Goal: Communication & Community: Answer question/provide support

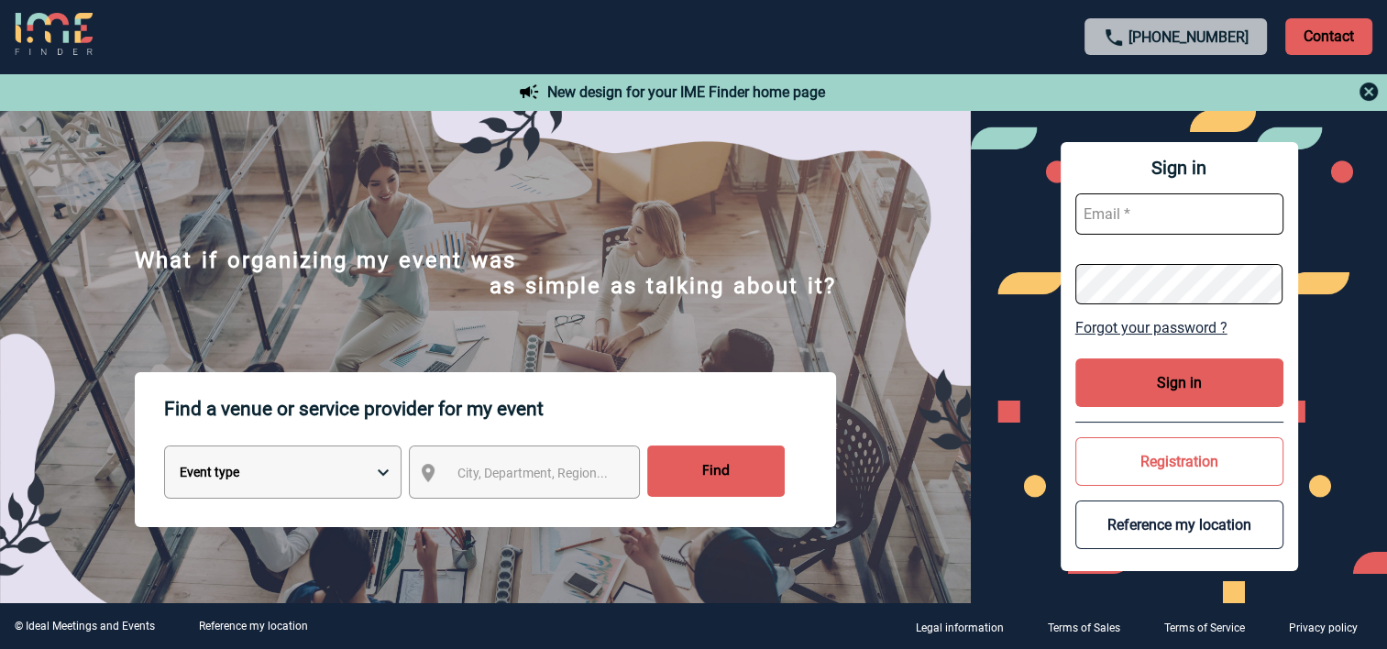
type input "alexandra.levyrueff@3ds.com"
click at [1166, 386] on button "Sign in" at bounding box center [1179, 382] width 208 height 49
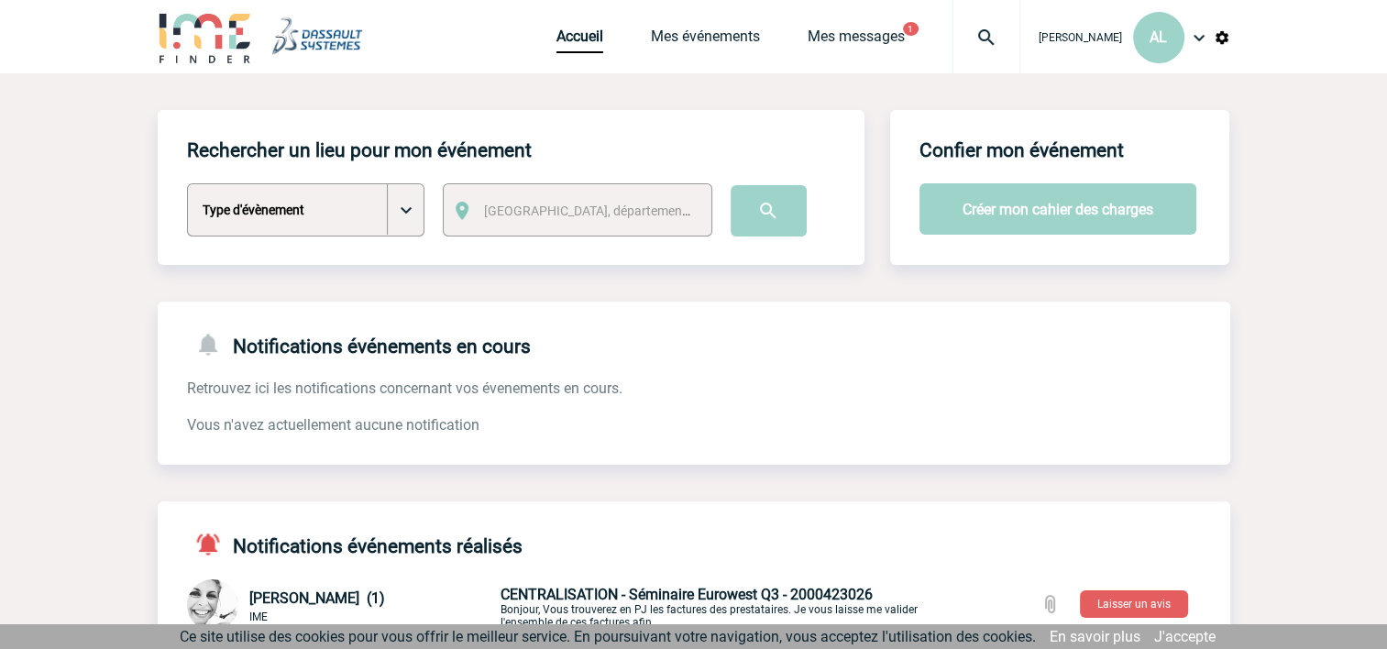
click at [961, 35] on img at bounding box center [987, 38] width 66 height 22
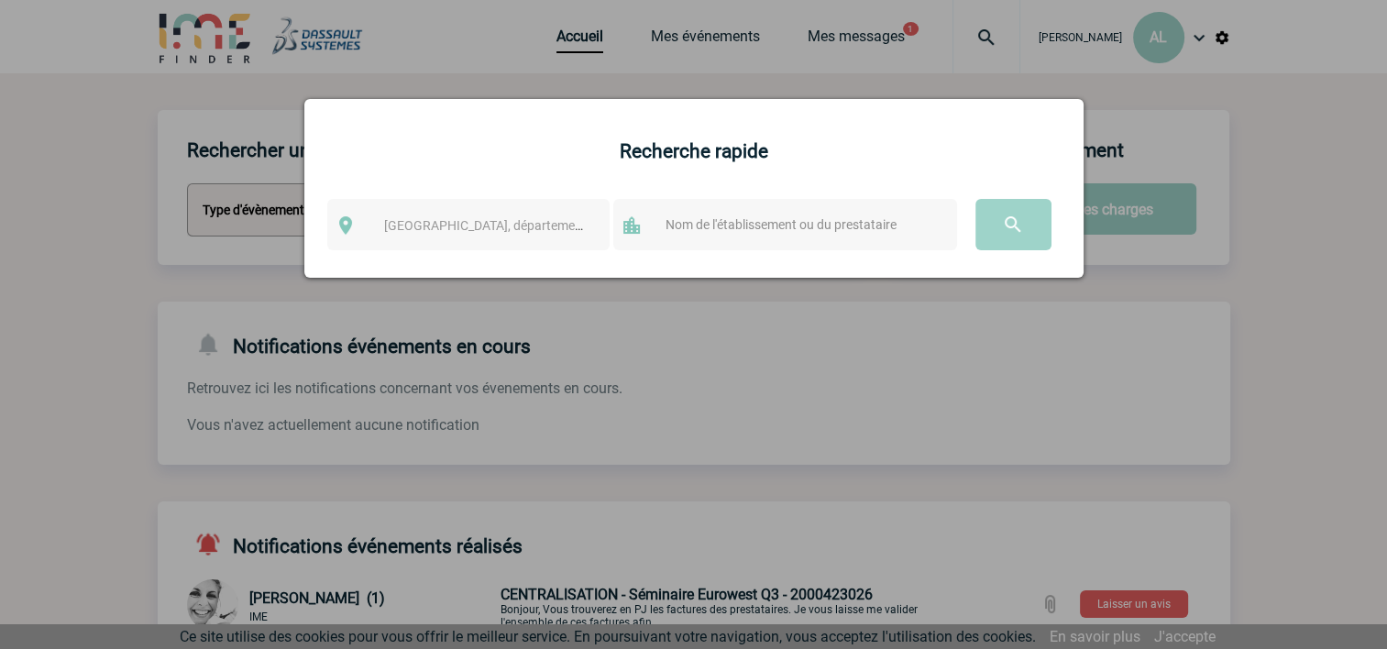
click at [712, 226] on input "text" at bounding box center [803, 225] width 284 height 24
type input "aerokart"
click at [998, 235] on input "image" at bounding box center [1014, 224] width 76 height 51
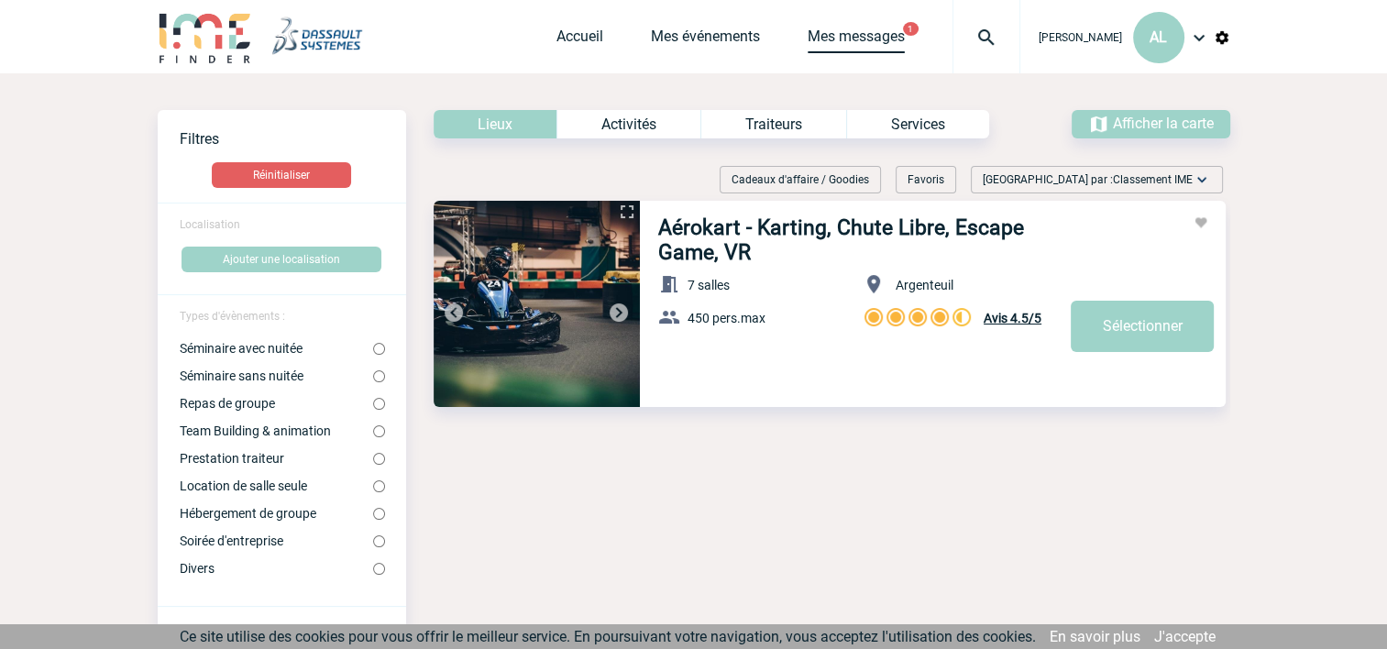
click at [840, 40] on link "Mes messages" at bounding box center [856, 41] width 97 height 26
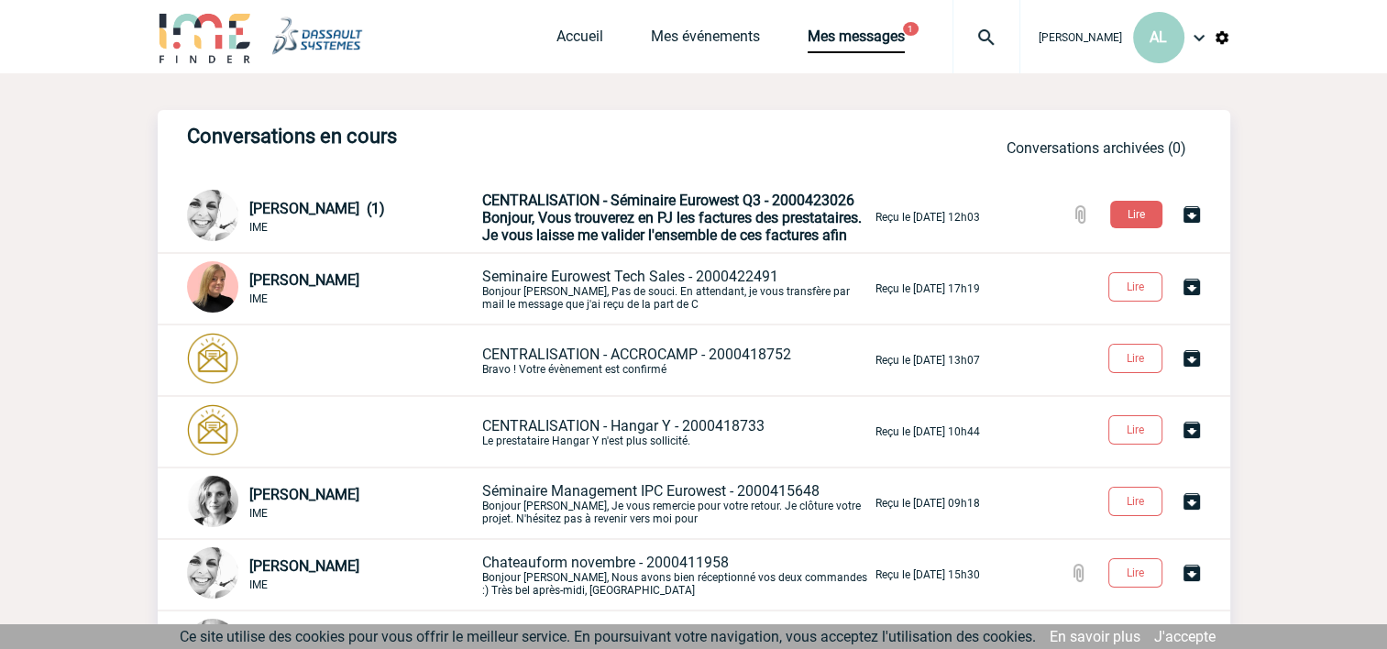
click at [603, 215] on span "Bonjour, Vous trouverez en PJ les factures des prestataires. Je vous laisse me …" at bounding box center [672, 226] width 380 height 35
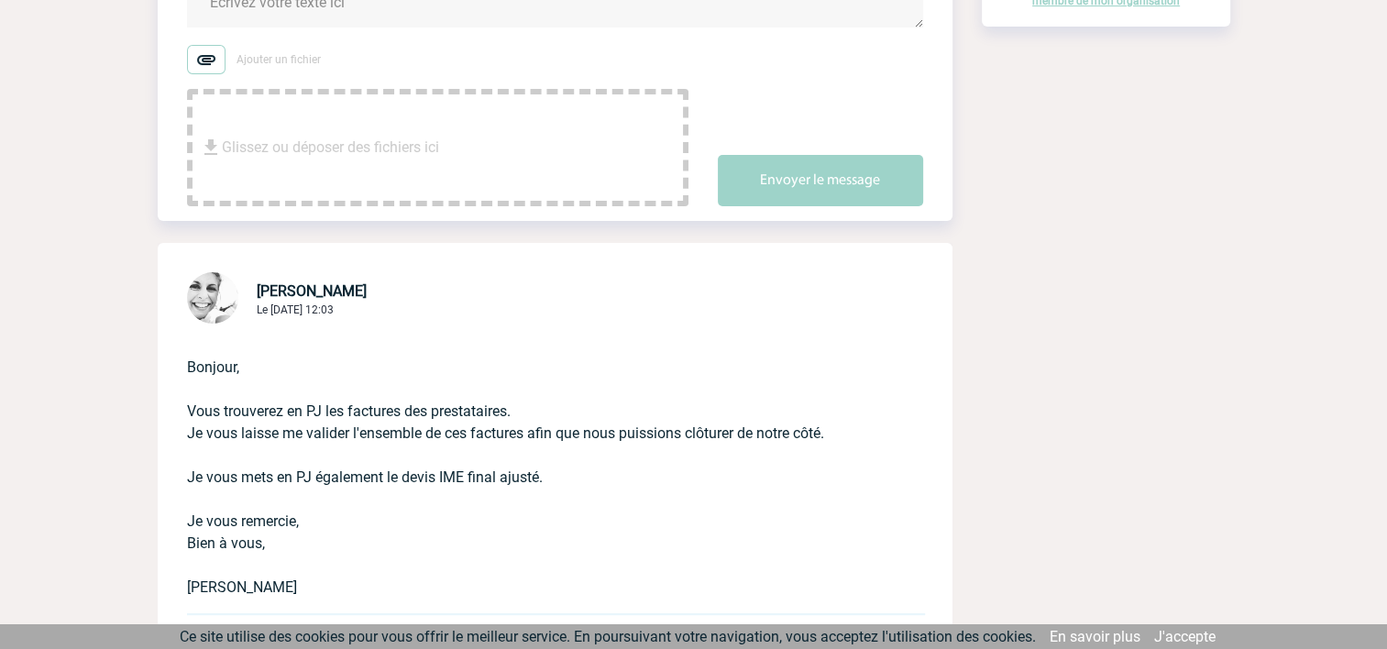
scroll to position [458, 0]
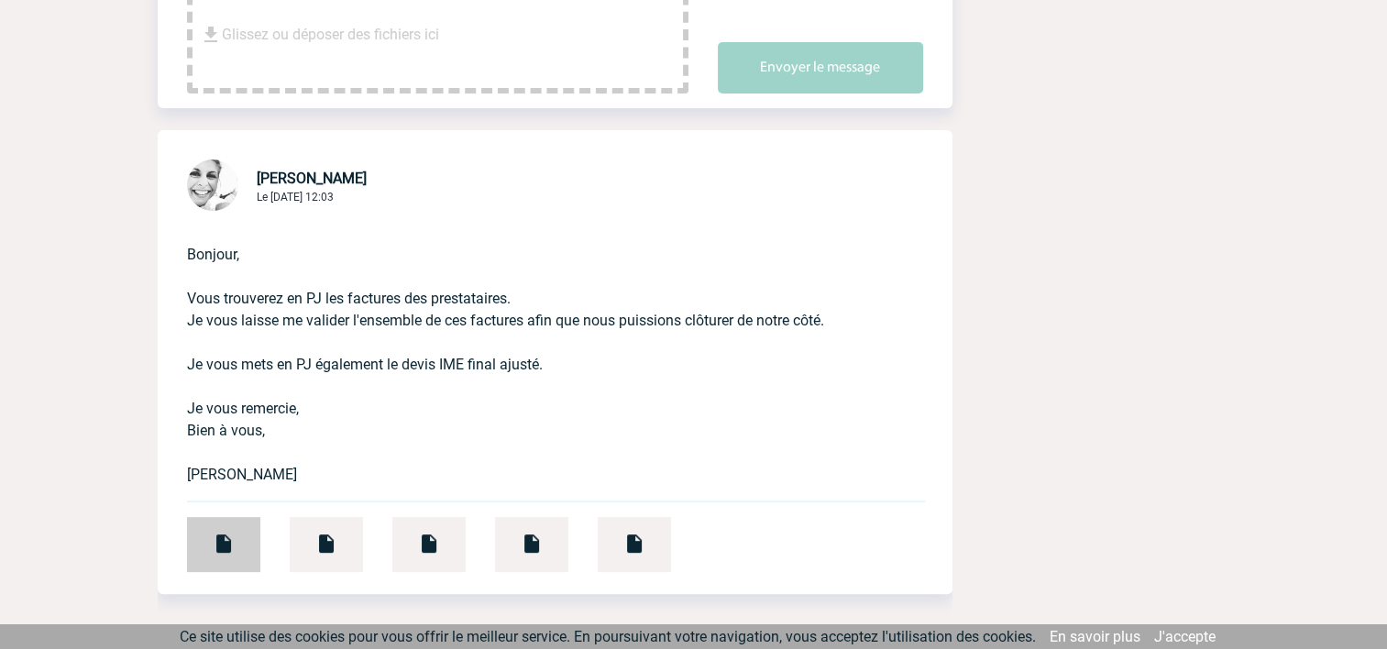
click at [224, 546] on img at bounding box center [224, 544] width 22 height 22
click at [323, 550] on img at bounding box center [326, 544] width 22 height 22
click at [440, 542] on div at bounding box center [428, 544] width 73 height 55
click at [521, 538] on img at bounding box center [532, 544] width 22 height 22
click at [645, 538] on img at bounding box center [634, 544] width 22 height 22
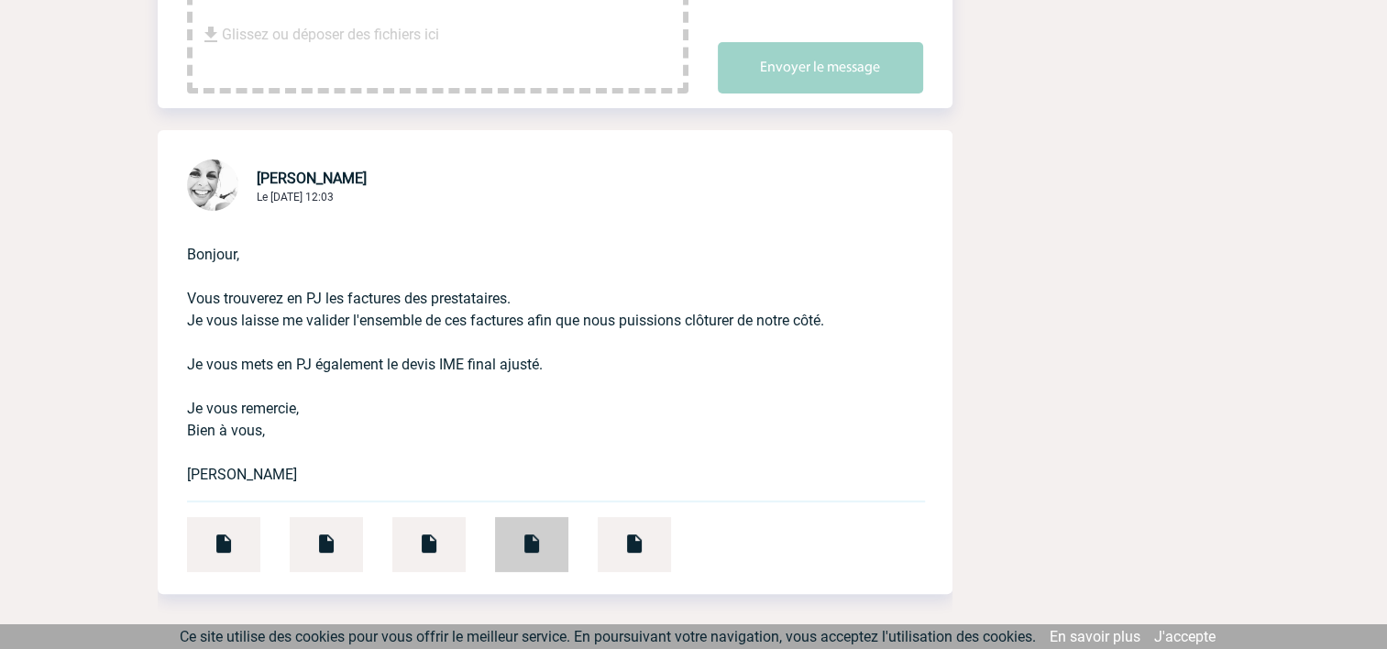
click at [526, 536] on img at bounding box center [532, 544] width 22 height 22
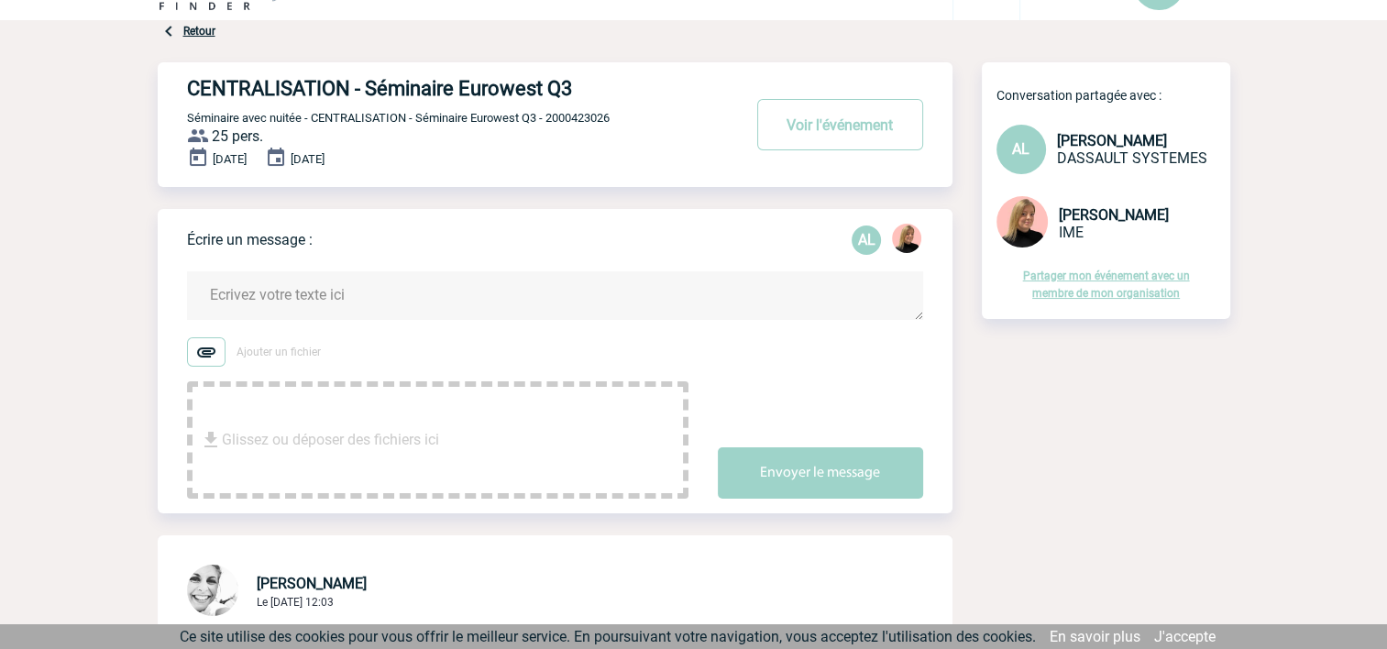
scroll to position [0, 0]
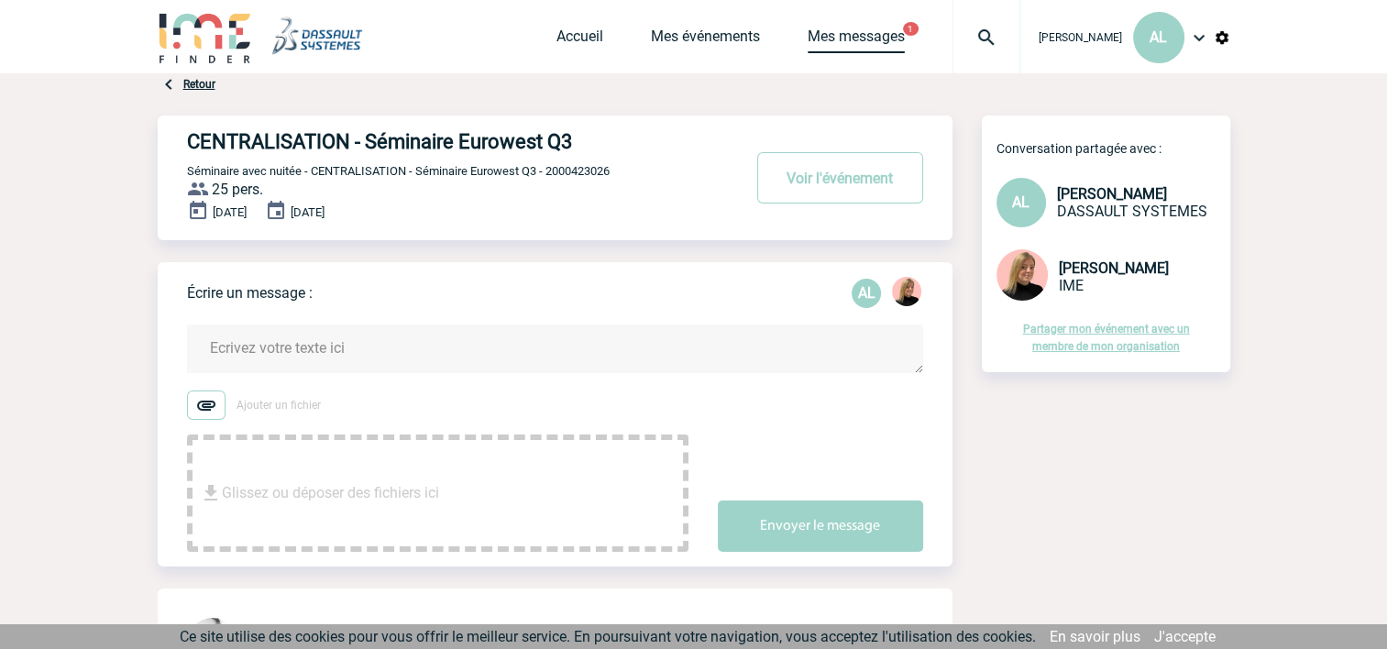
click at [826, 42] on link "Mes messages" at bounding box center [856, 41] width 97 height 26
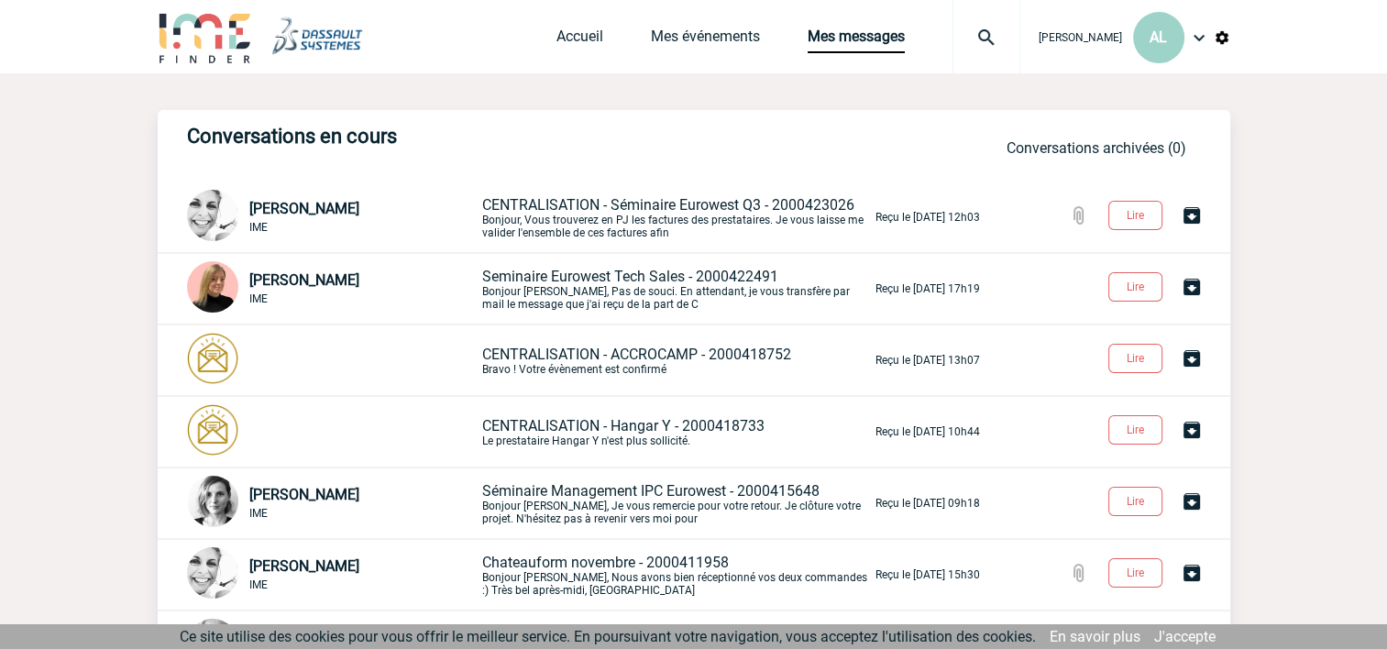
click at [572, 226] on p "CENTRALISATION - Séminaire Eurowest Q3 - 2000423026 Bonjour, Vous trouverez en …" at bounding box center [677, 217] width 390 height 43
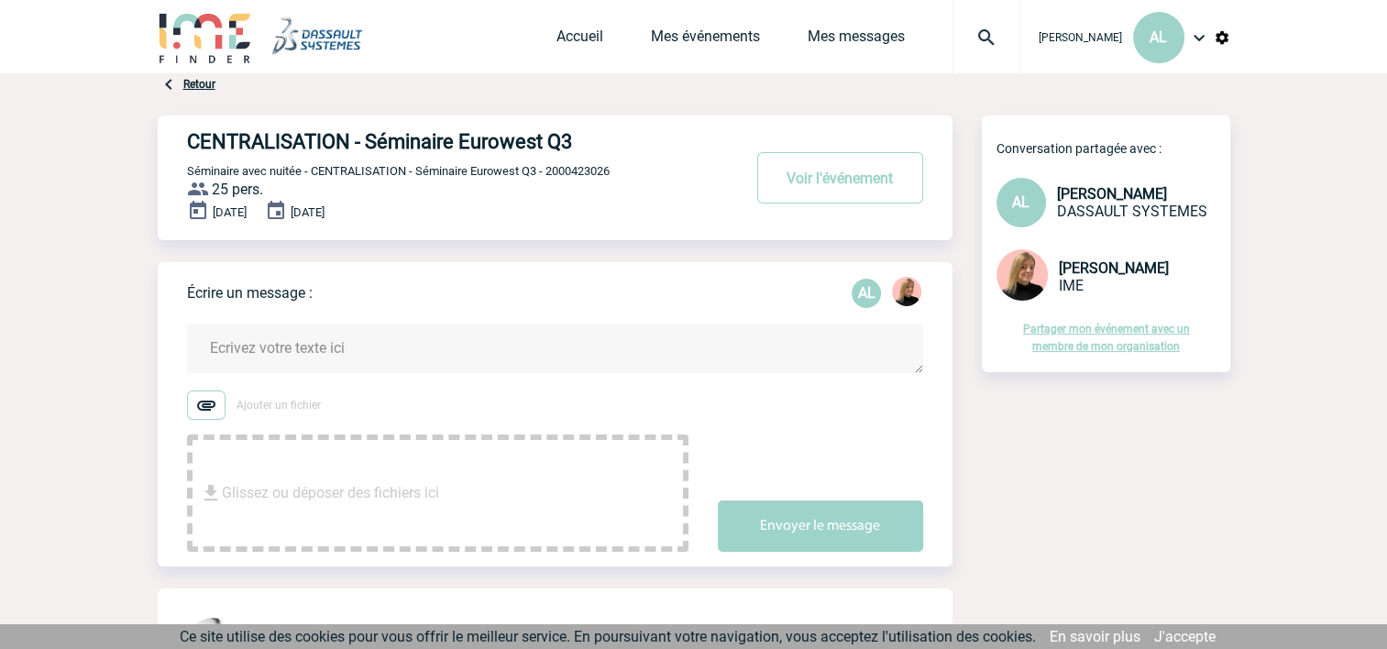
click at [309, 347] on textarea at bounding box center [555, 349] width 736 height 49
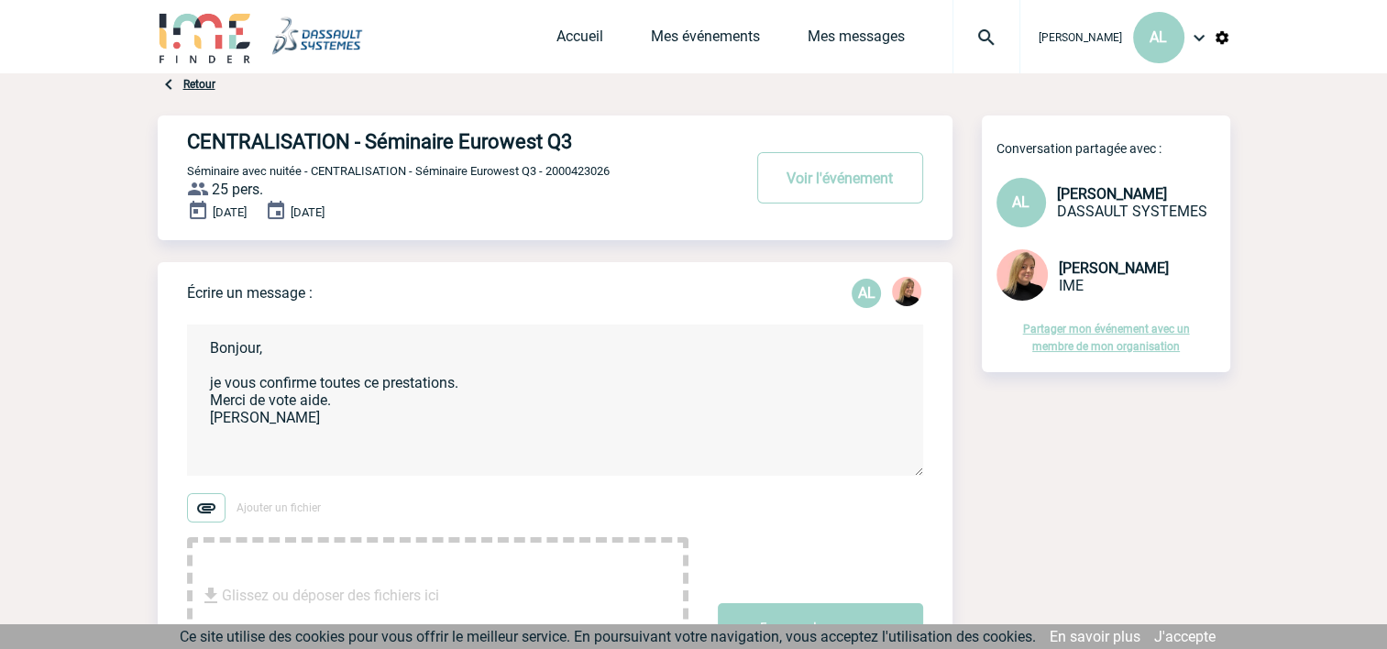
click at [457, 380] on textarea "Bonjour, je vous confirme toutes ce prestations. Merci de vote aide. Alexandra" at bounding box center [555, 400] width 736 height 151
click at [292, 403] on textarea "Bonjour, je vous confirme toutes ce prestations effectivement. Merci de vote ai…" at bounding box center [555, 400] width 736 height 151
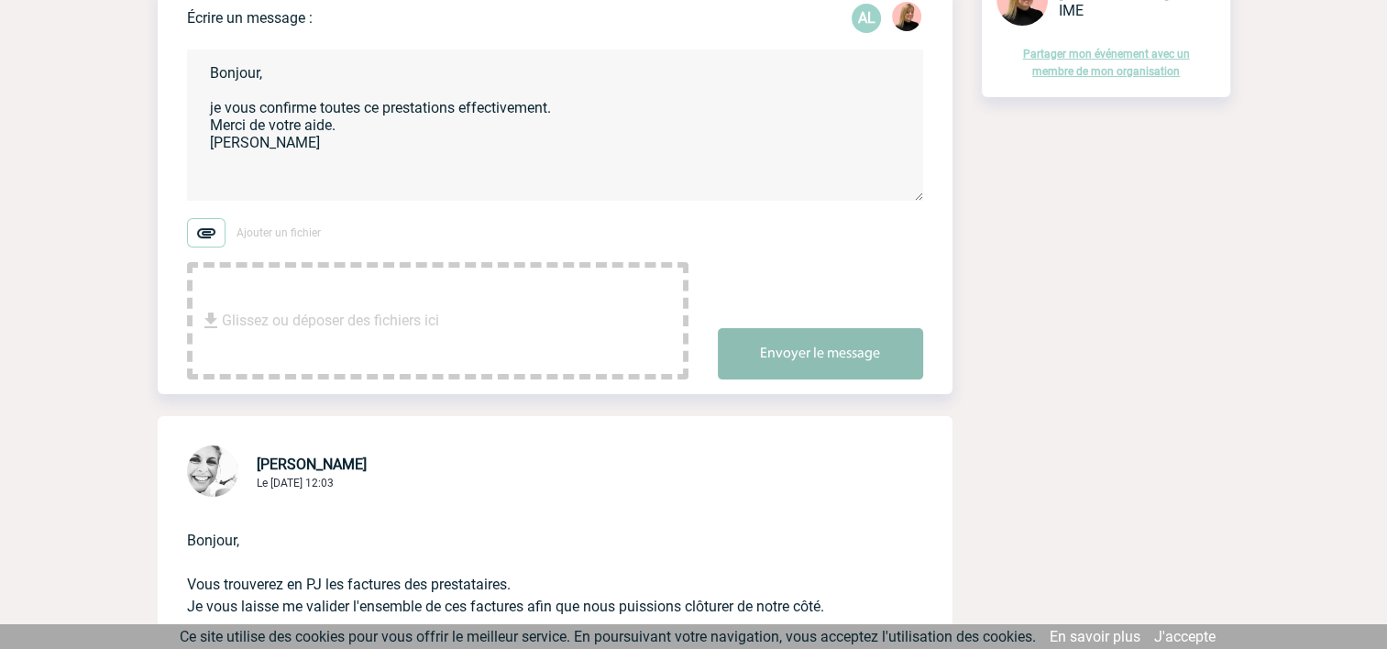
type textarea "Bonjour, je vous confirme toutes ce prestations effectivement. Merci de votre a…"
click at [817, 359] on button "Envoyer le message" at bounding box center [820, 353] width 205 height 51
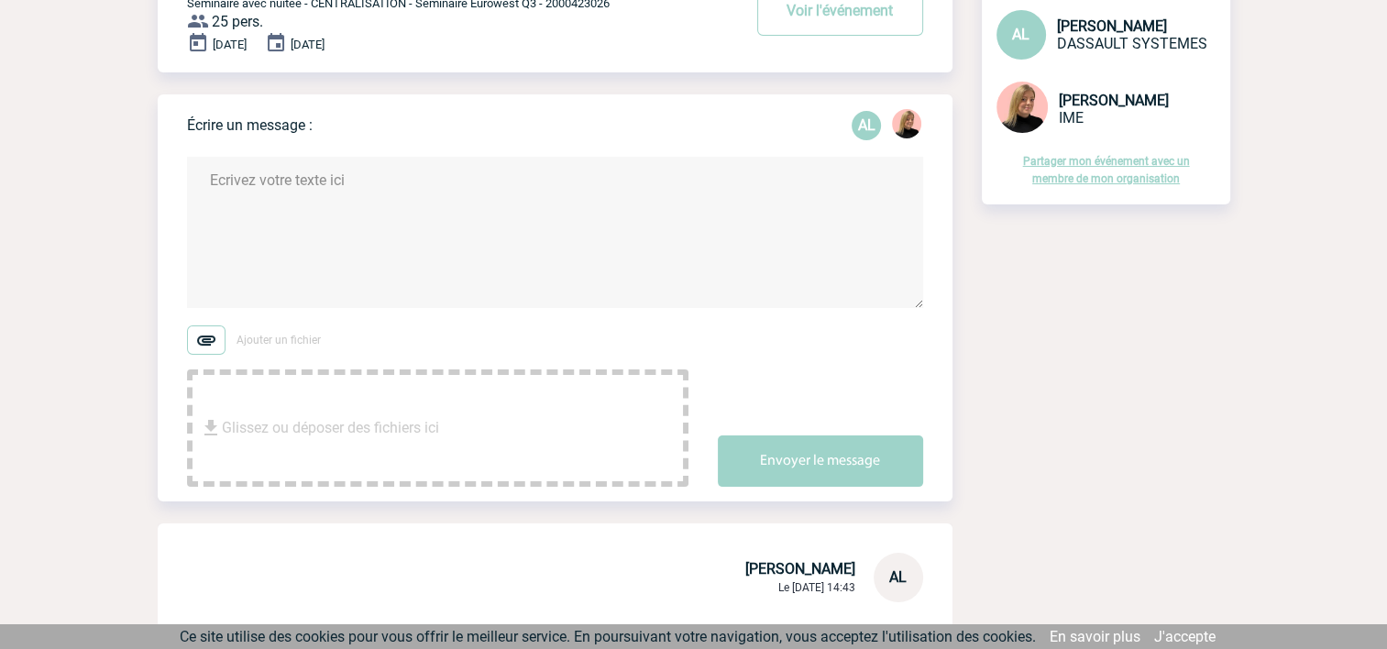
scroll to position [0, 0]
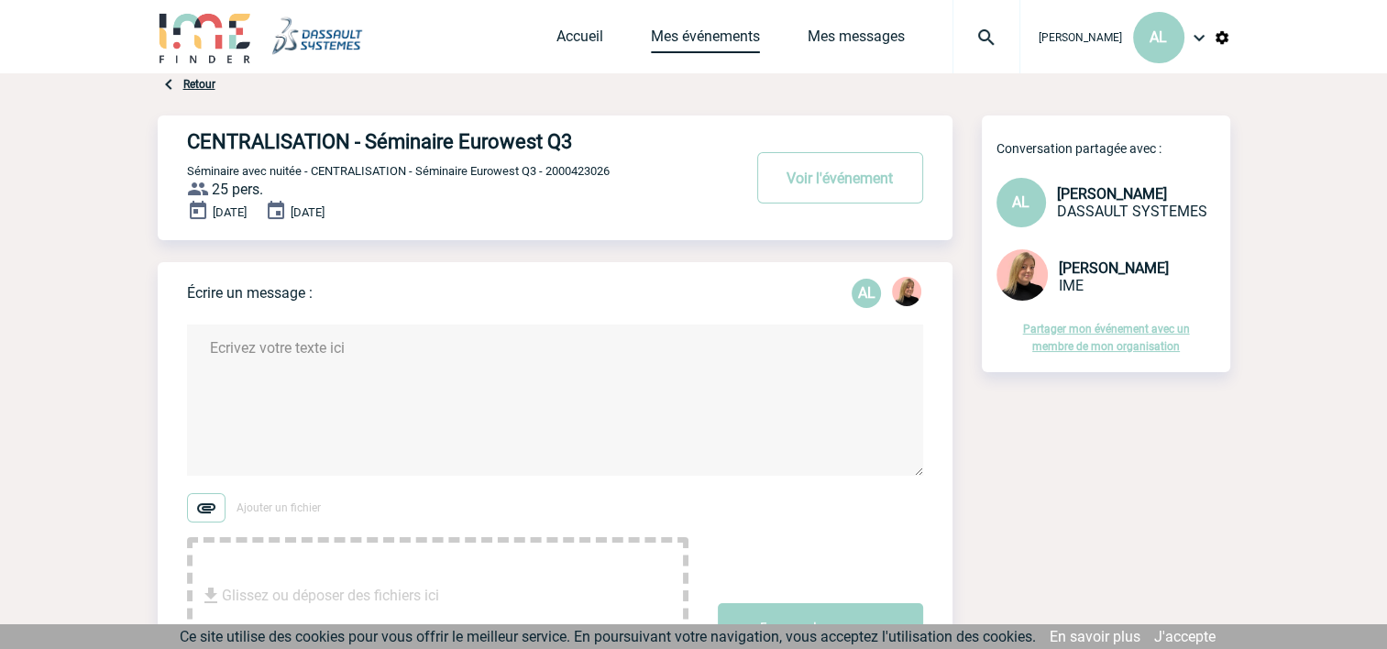
click at [693, 39] on link "Mes événements" at bounding box center [705, 41] width 109 height 26
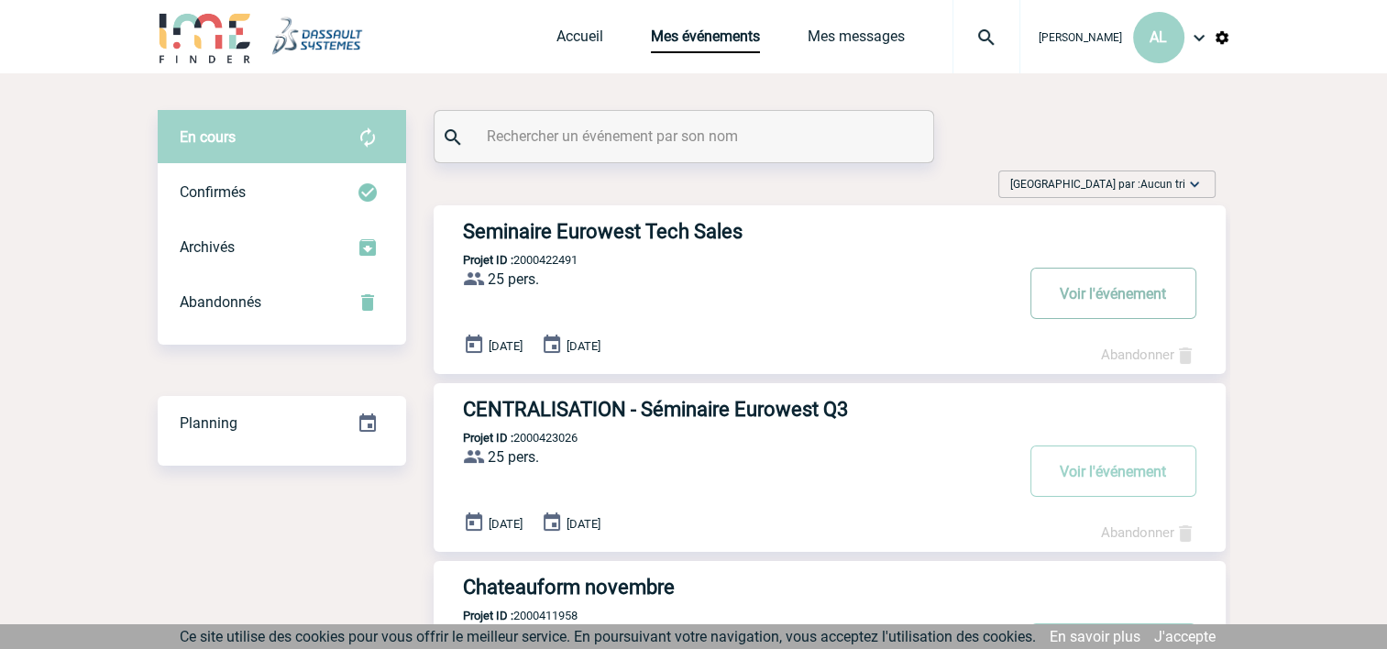
click at [1108, 293] on button "Voir l'événement" at bounding box center [1114, 293] width 166 height 51
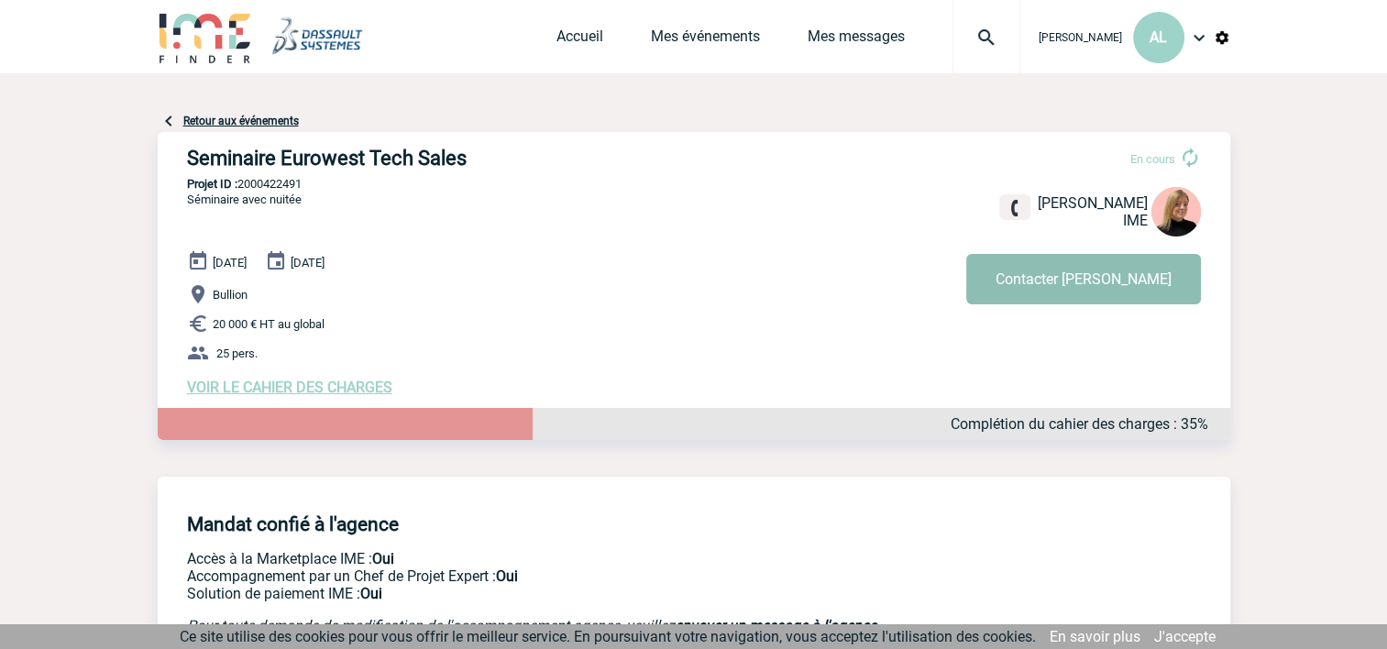
click at [1100, 277] on button "Contacter Estelle" at bounding box center [1083, 279] width 235 height 50
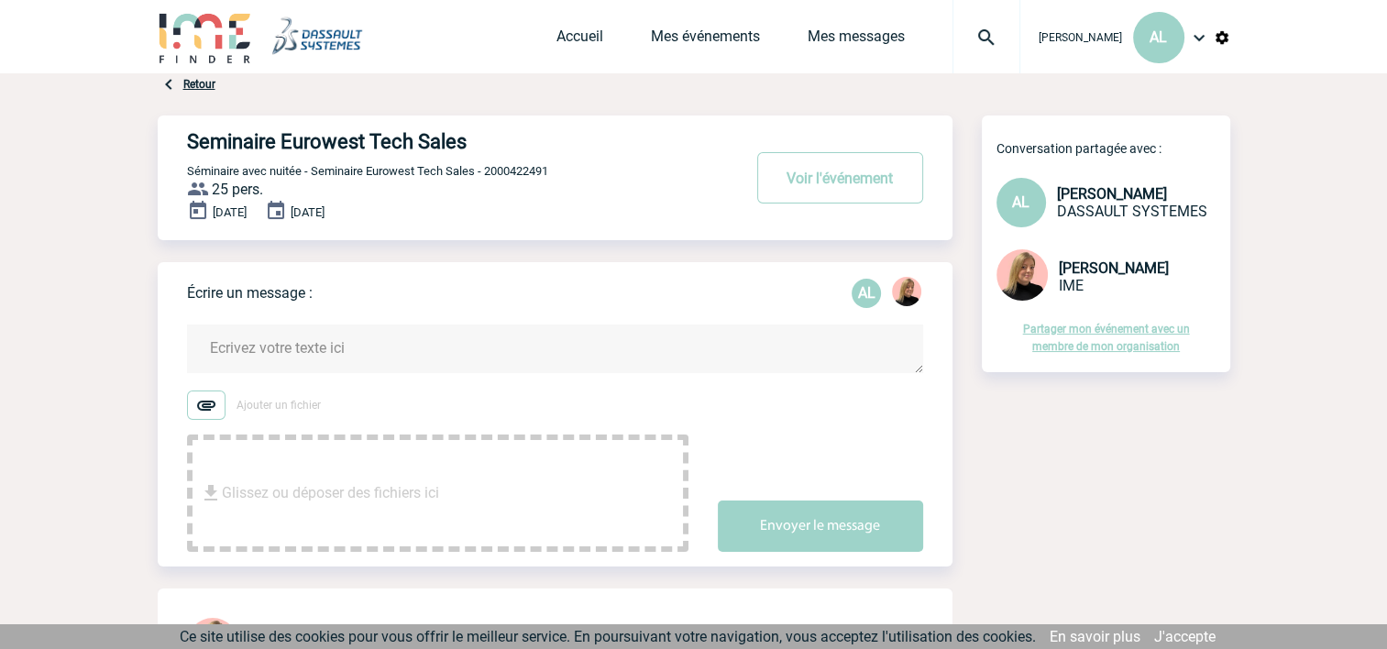
click at [304, 336] on textarea at bounding box center [555, 349] width 736 height 49
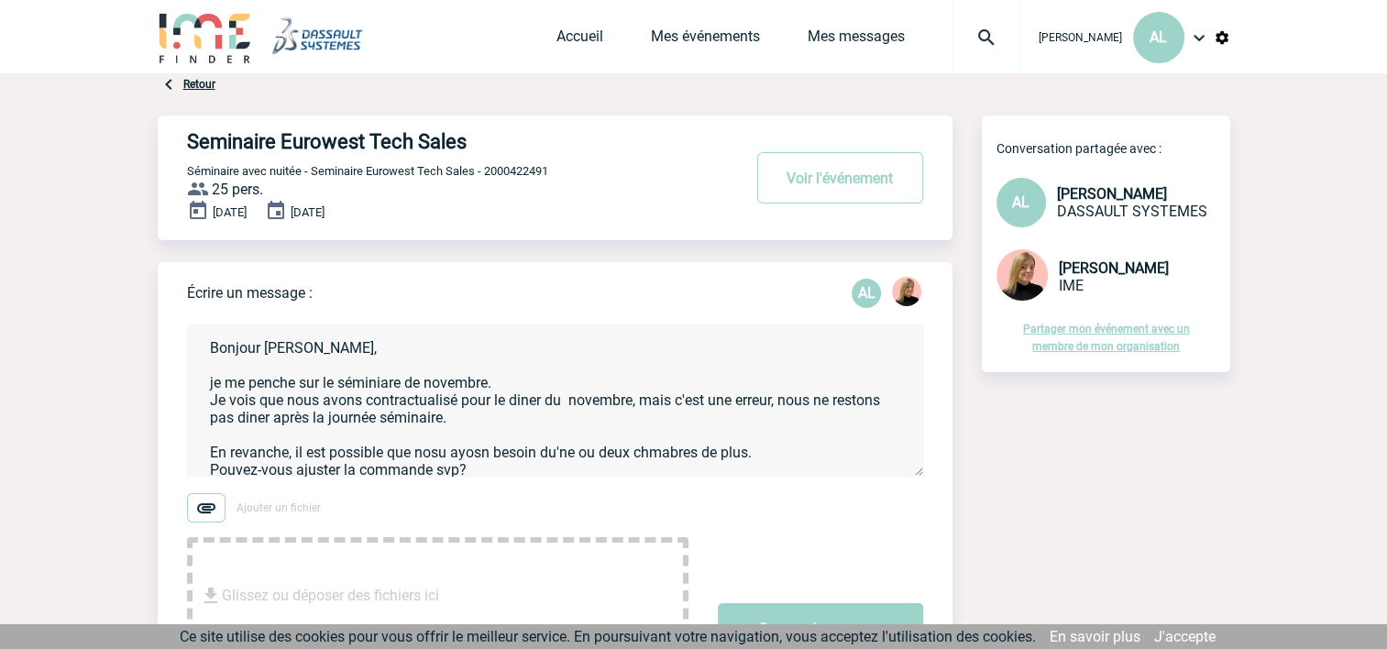
click at [664, 455] on textarea "Bonjour [PERSON_NAME], je me penche sur le séminiare de novembre. Je vois que n…" at bounding box center [555, 400] width 736 height 151
click at [552, 454] on textarea "Bonjour [PERSON_NAME], je me penche sur le séminiare de novembre. Je vois que n…" at bounding box center [555, 400] width 736 height 151
click at [778, 452] on textarea "Bonjour [PERSON_NAME], je me penche sur le séminiare de novembre. Je vois que n…" at bounding box center [555, 400] width 736 height 151
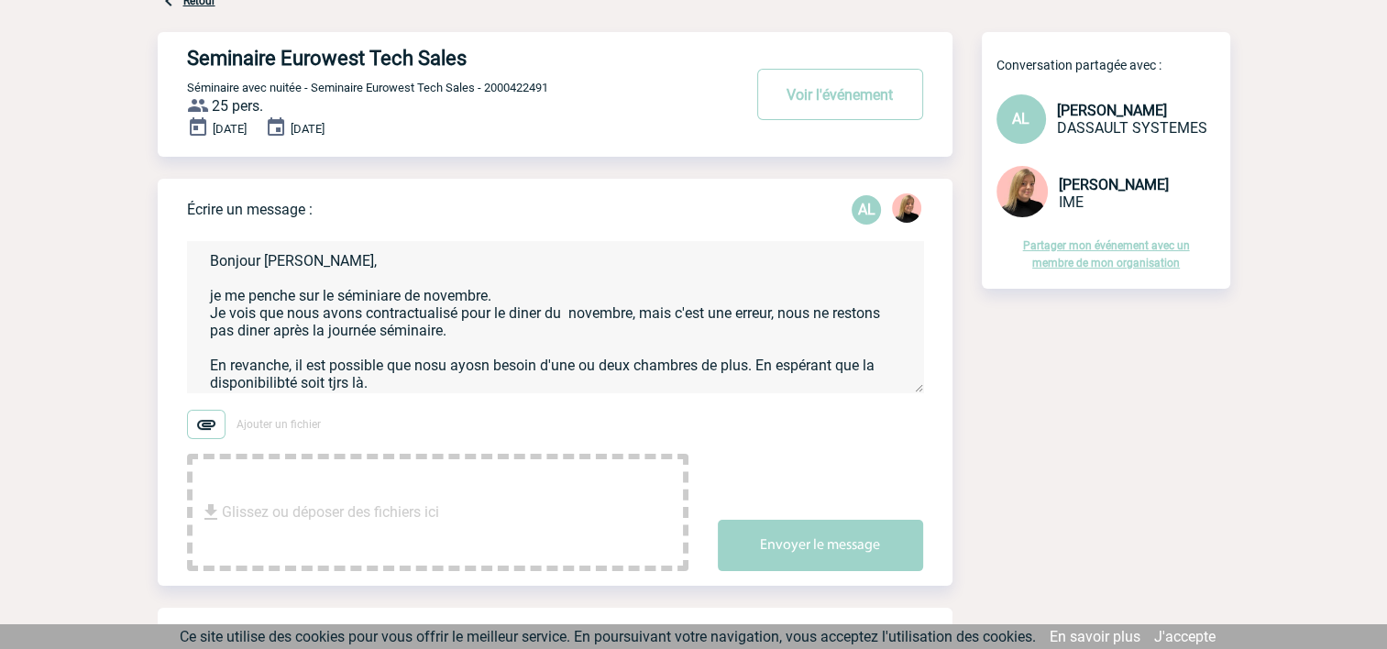
scroll to position [183, 0]
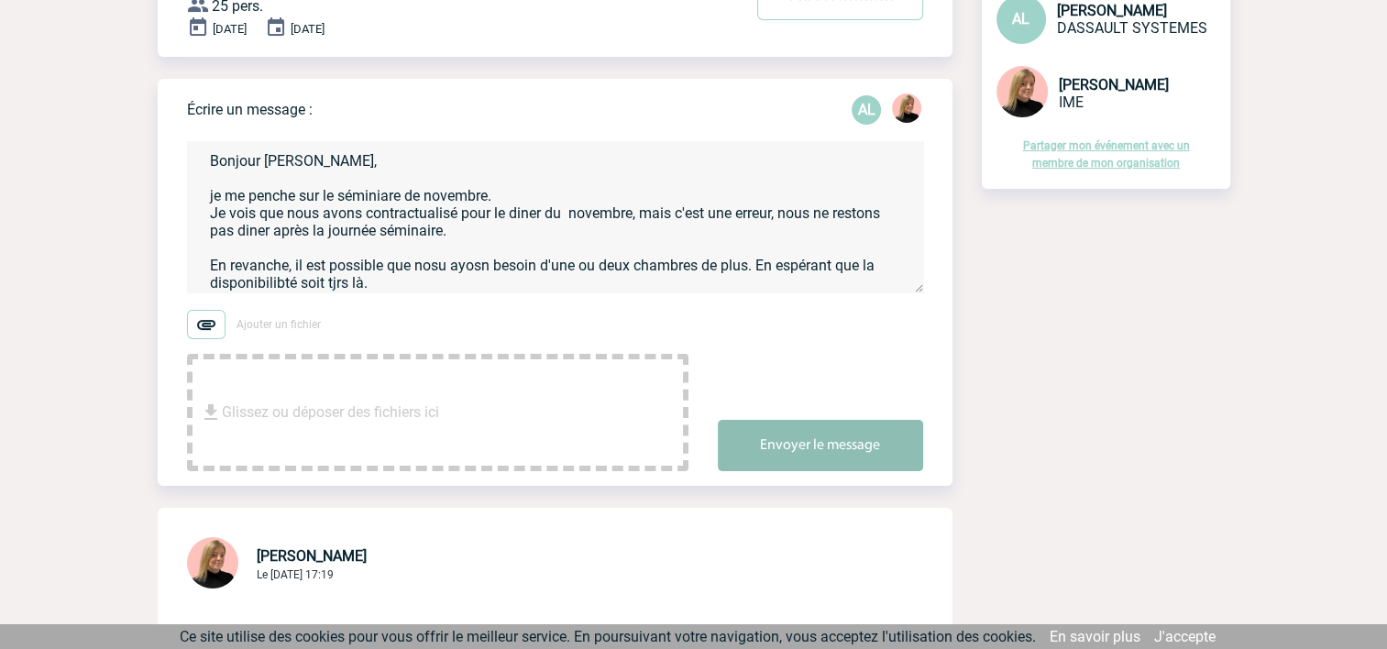
type textarea "Bonjour [PERSON_NAME], je me penche sur le séminiare de novembre. Je vois que n…"
click at [828, 445] on button "Envoyer le message" at bounding box center [820, 445] width 205 height 51
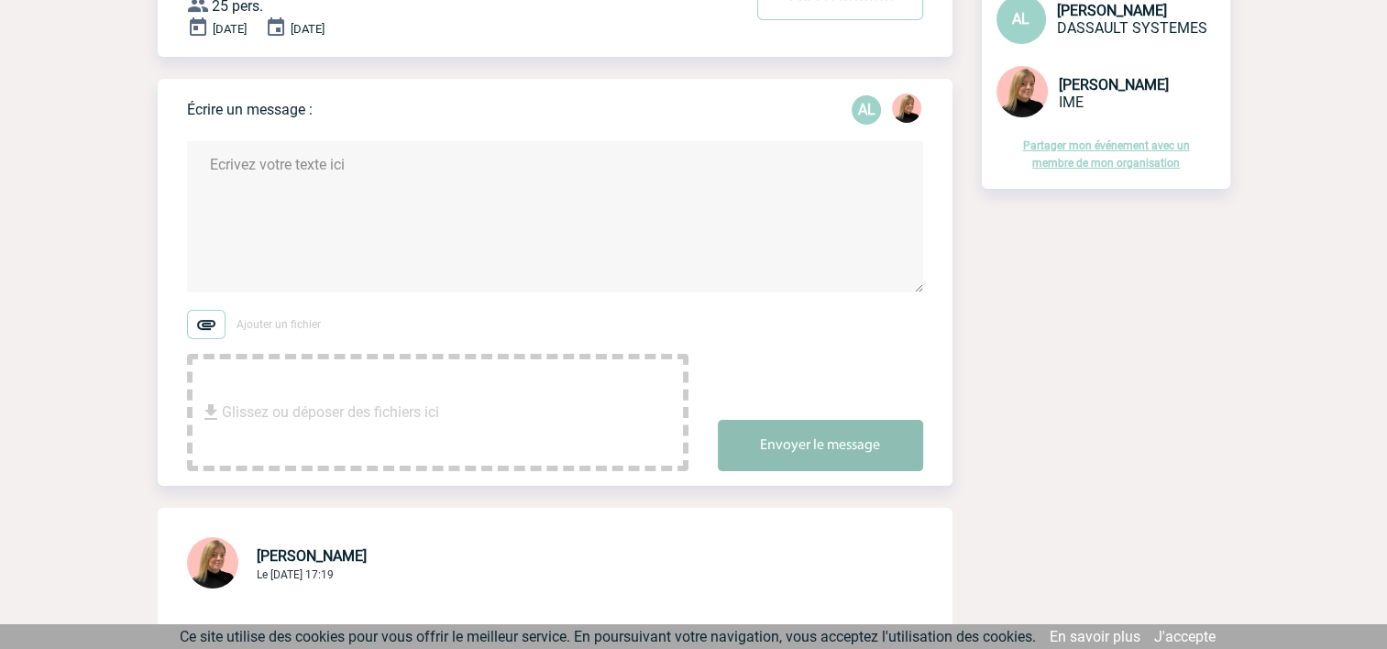
scroll to position [0, 0]
